Goal: Find specific page/section: Find specific page/section

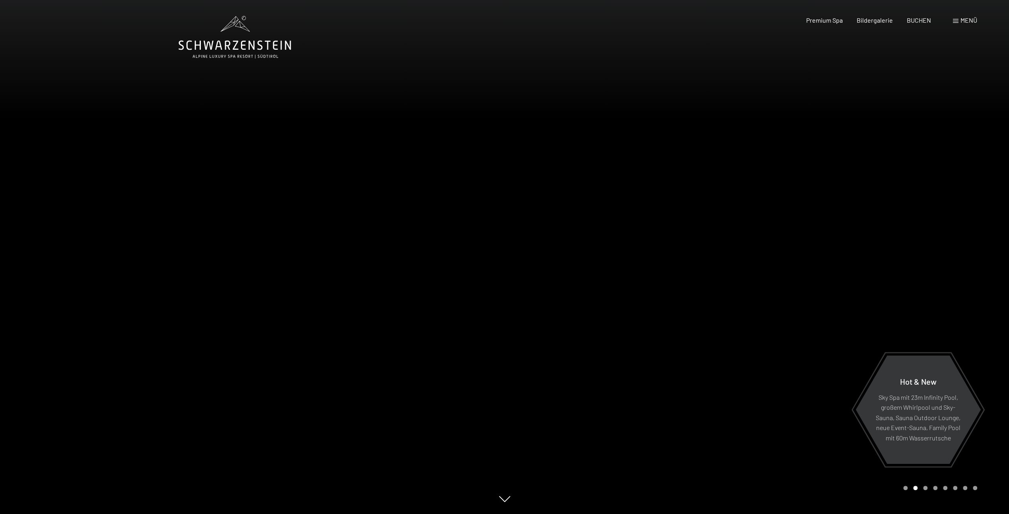
click at [961, 19] on span "Menü" at bounding box center [968, 20] width 17 height 8
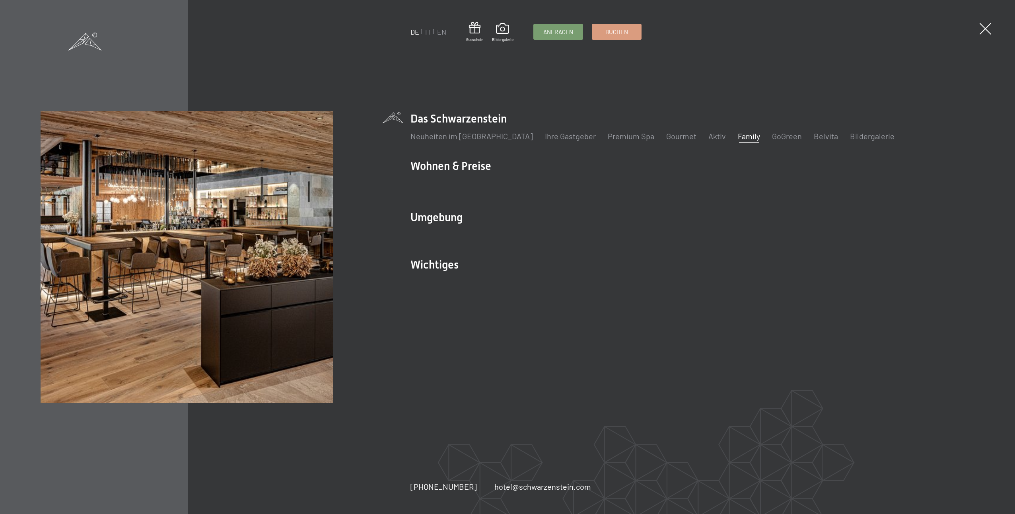
click at [738, 136] on link "Family" at bounding box center [749, 136] width 22 height 10
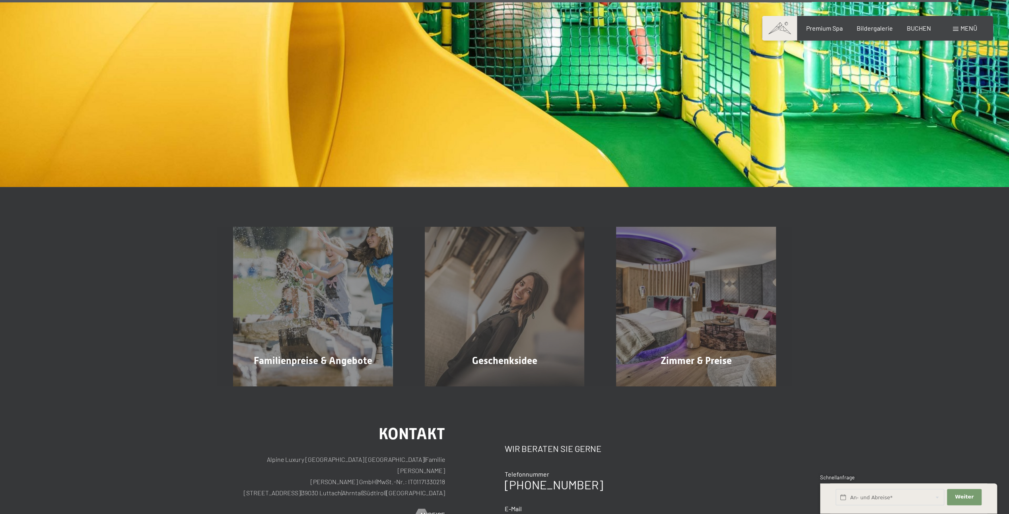
scroll to position [7169, 0]
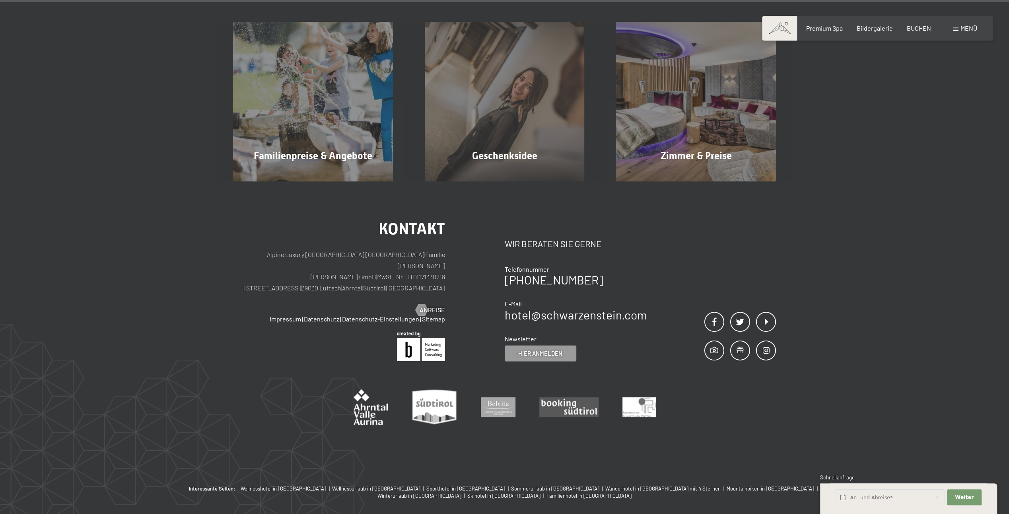
click at [363, 249] on p "Alpine Luxury SPA Resort SCHWARZENSTEIN | Familie Zimmerhofer Otmar Zimmerhofer…" at bounding box center [339, 271] width 212 height 45
click at [364, 249] on p "Alpine Luxury SPA Resort SCHWARZENSTEIN | Familie Zimmerhofer Otmar Zimmerhofer…" at bounding box center [339, 271] width 212 height 45
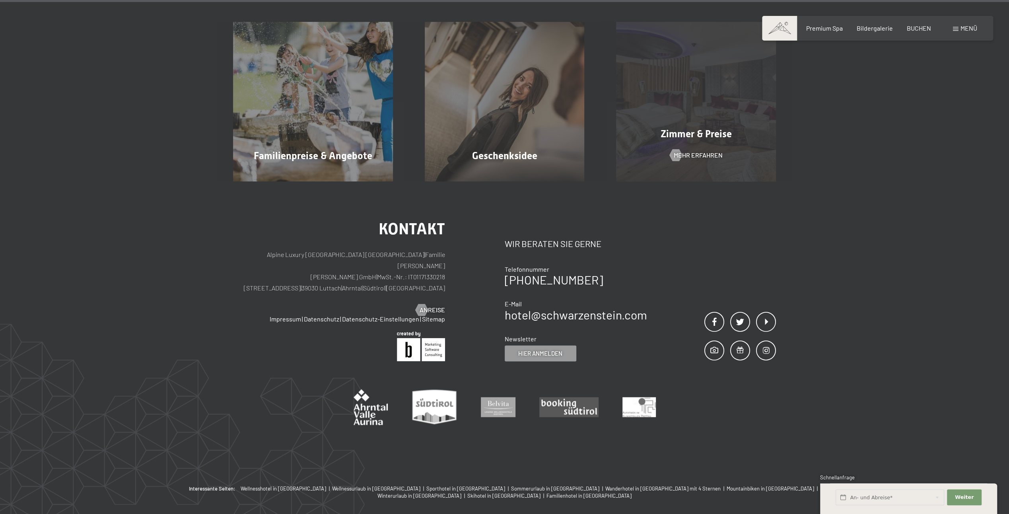
copy p "Luttach"
